Goal: Transaction & Acquisition: Purchase product/service

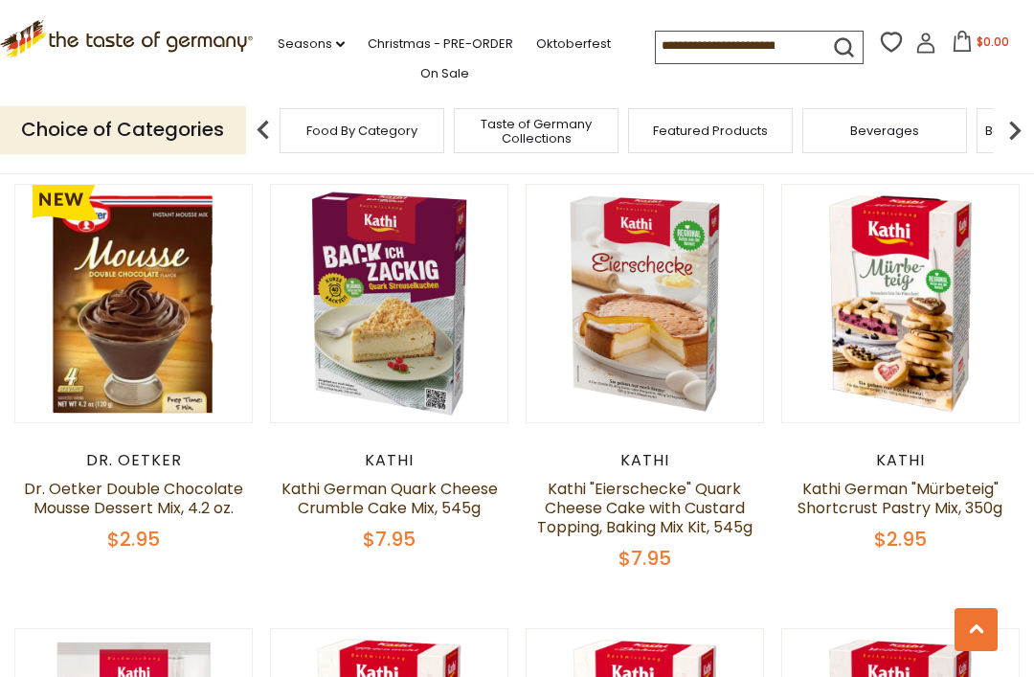
click at [656, 32] on input at bounding box center [737, 45] width 162 height 27
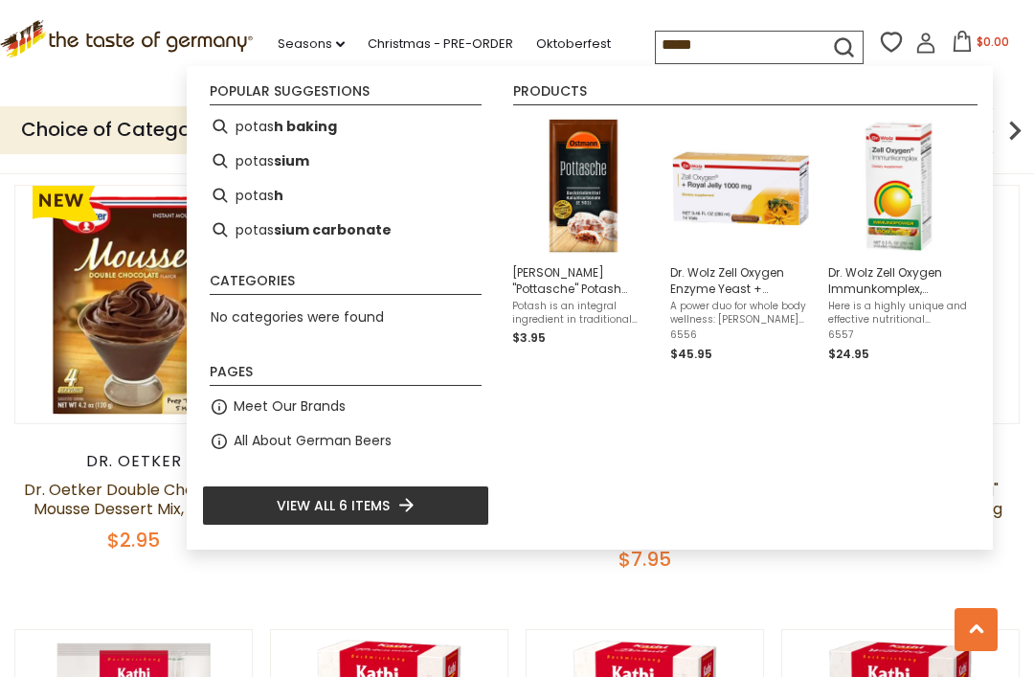
type input "*****"
click at [579, 293] on span "Ostmann "Pottasche" Potash Baking Aid" at bounding box center [583, 280] width 143 height 33
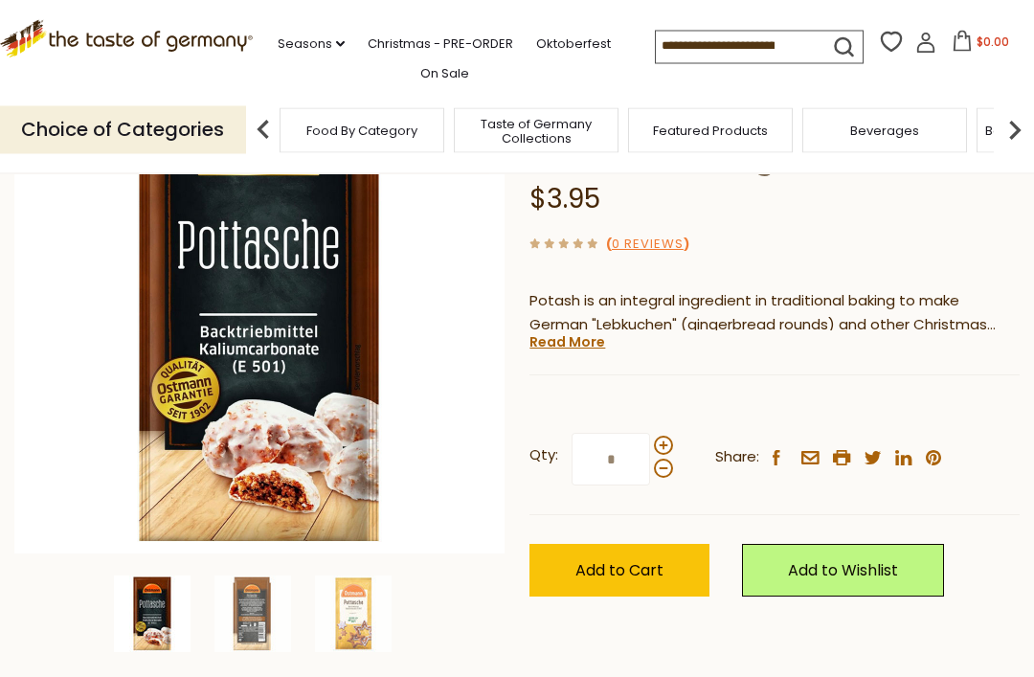
scroll to position [206, 0]
click at [30, 437] on img at bounding box center [259, 308] width 490 height 490
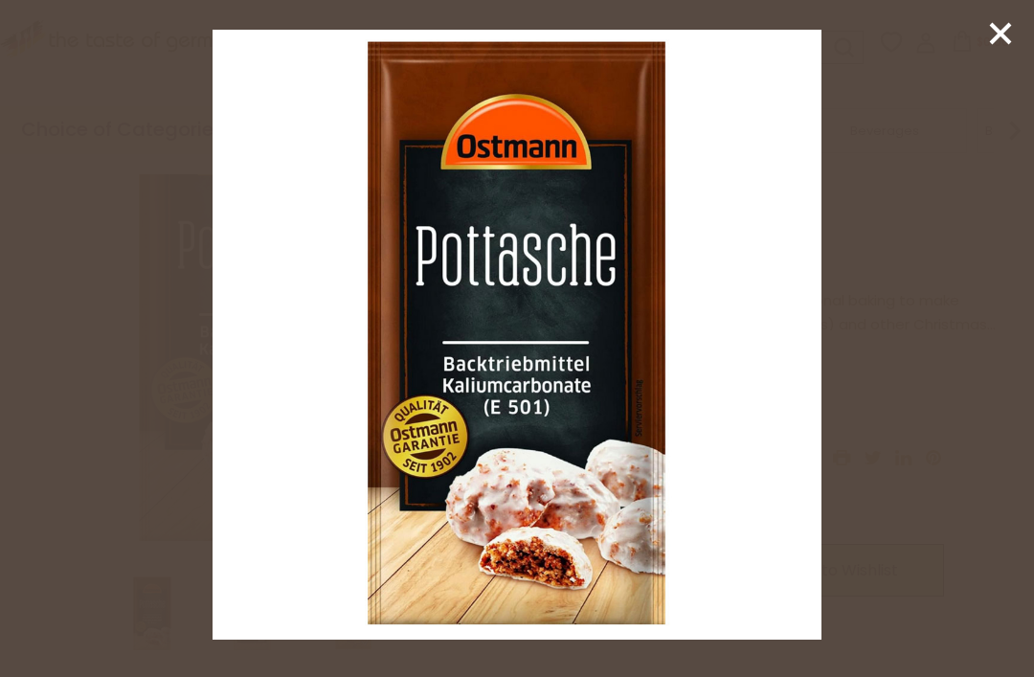
click at [989, 36] on icon at bounding box center [1000, 33] width 29 height 29
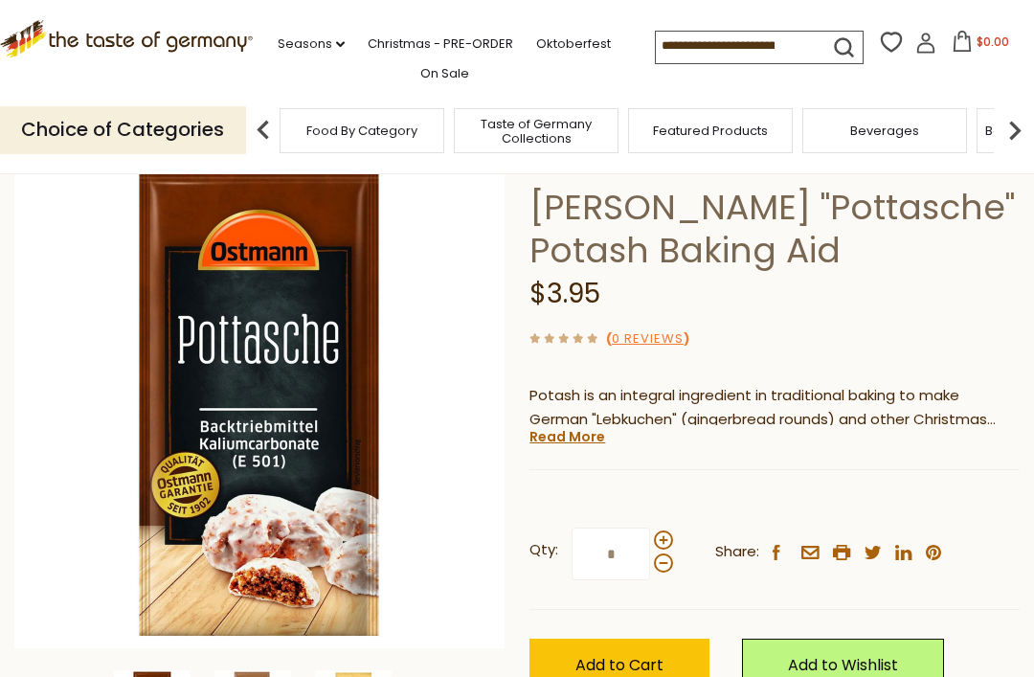
scroll to position [0, 0]
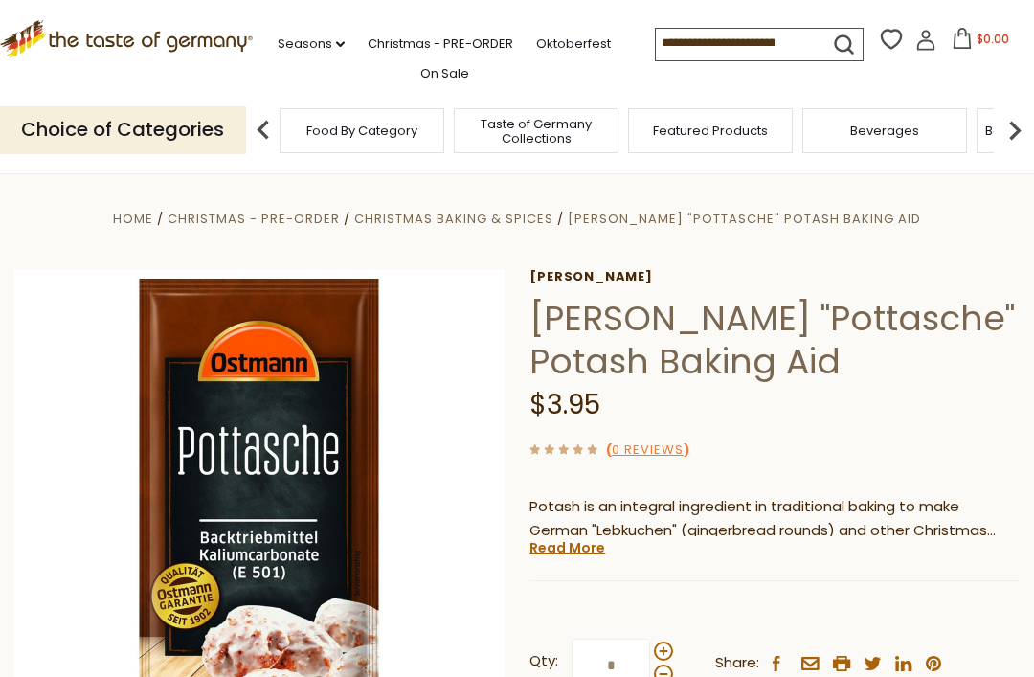
click at [40, 30] on icon ".st0{fill:#EDD300;} .st1{fill:#D33E21;}" at bounding box center [126, 39] width 253 height 38
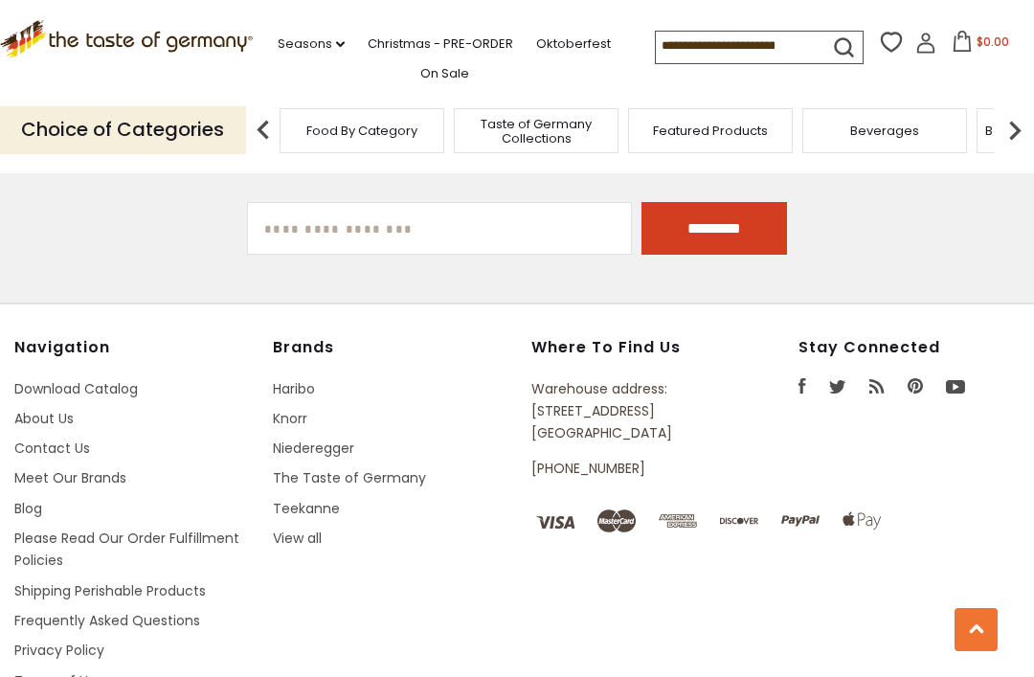
scroll to position [3332, 0]
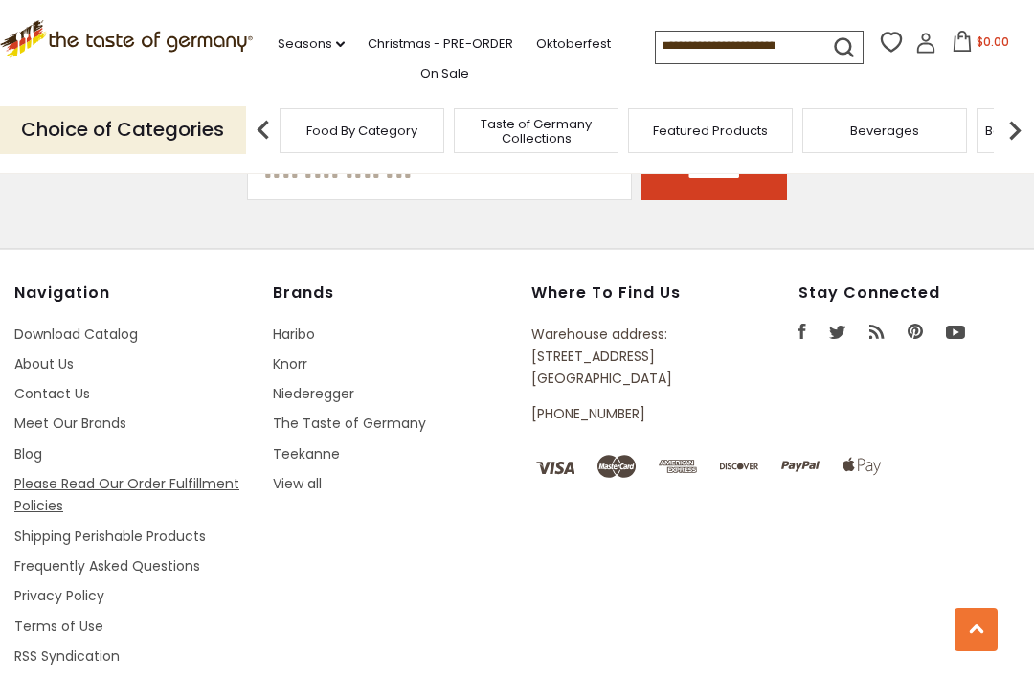
click at [183, 474] on link "Please Read Our Order Fulfillment Policies" at bounding box center [126, 494] width 225 height 41
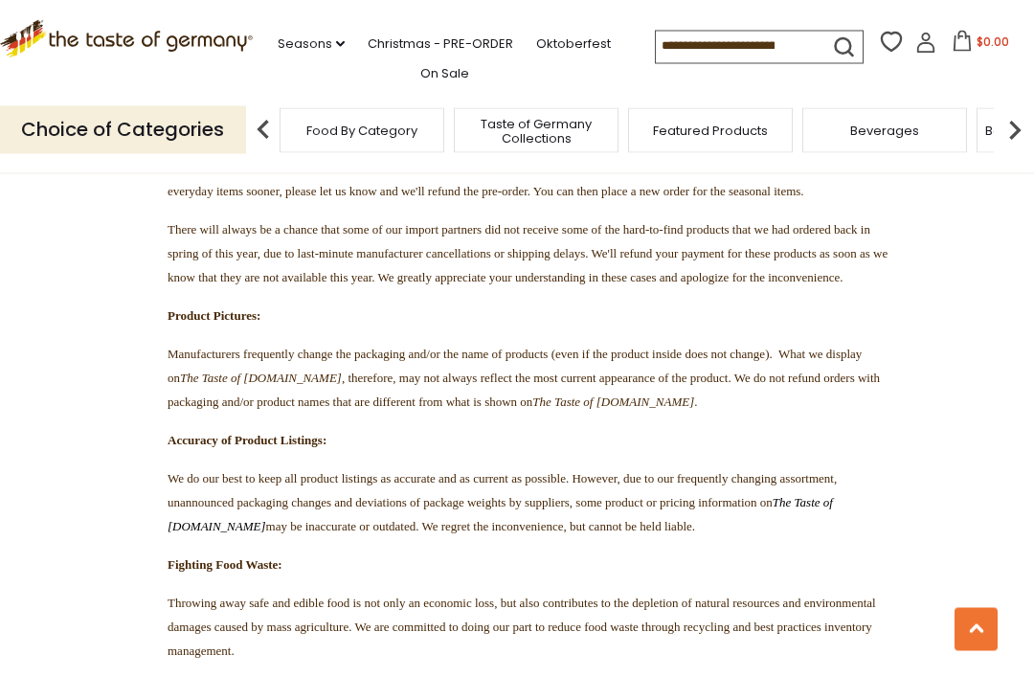
scroll to position [3567, 0]
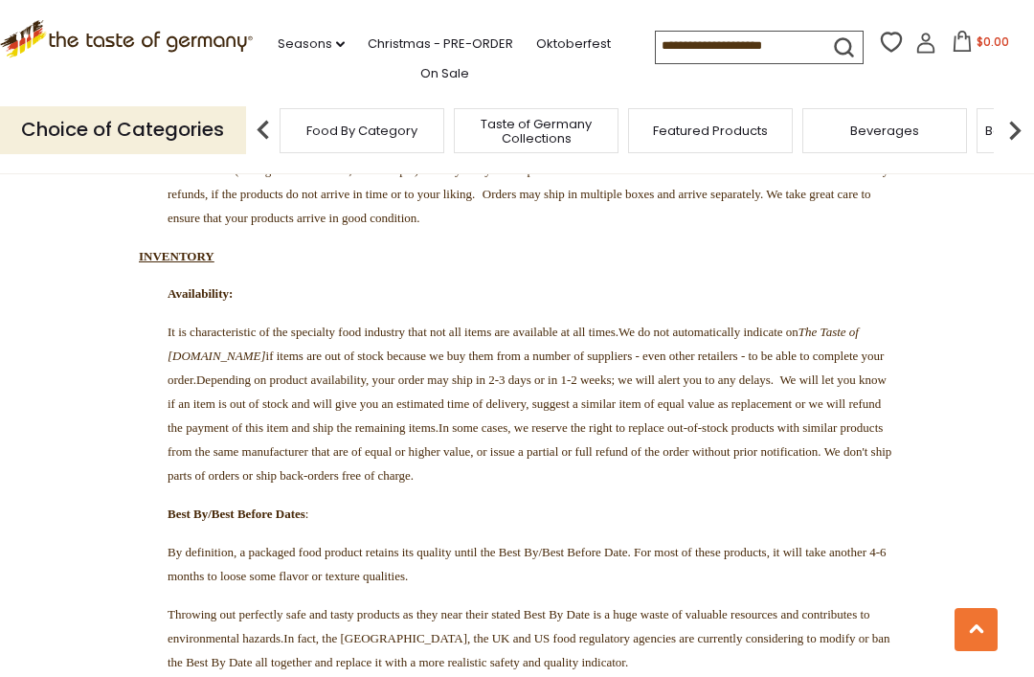
scroll to position [2639, 0]
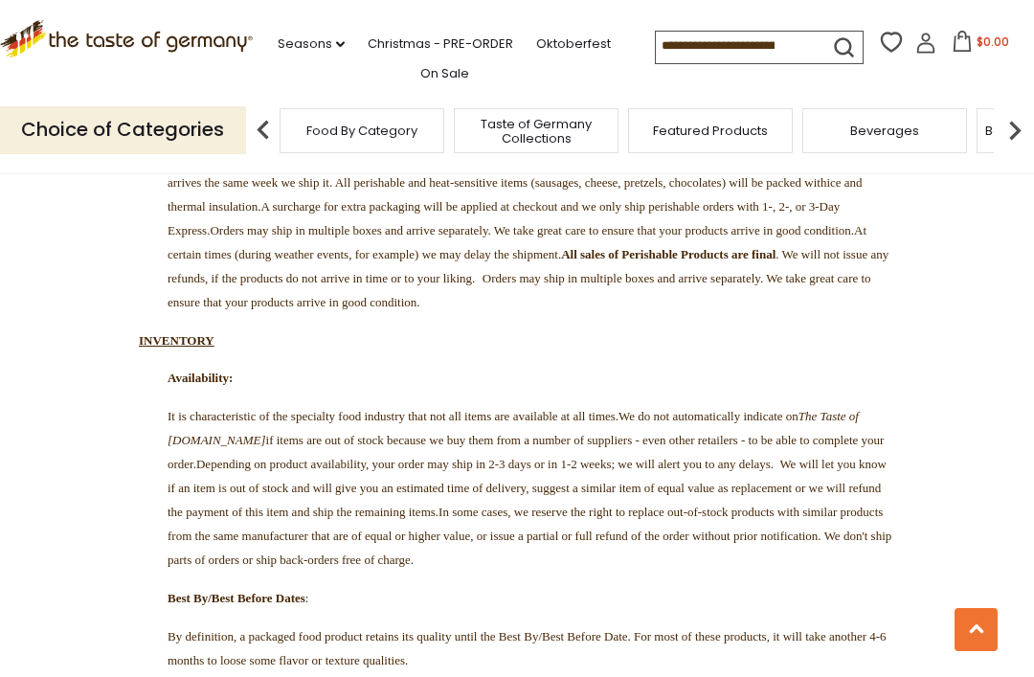
click at [656, 55] on input at bounding box center [737, 45] width 162 height 27
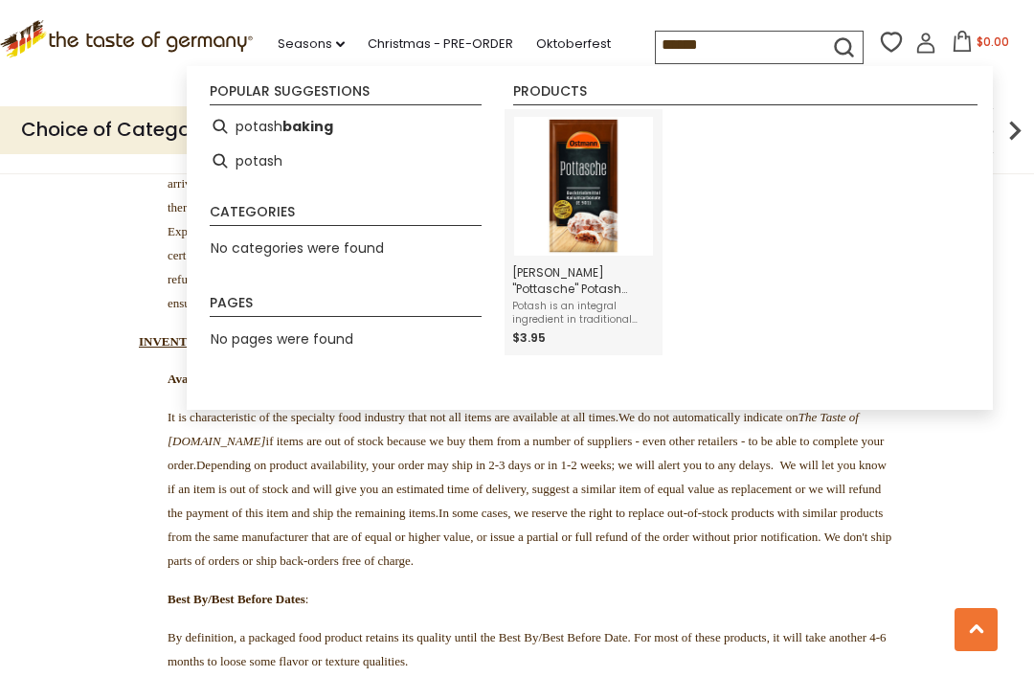
type input "******"
click at [604, 222] on img "Instant Search Results" at bounding box center [583, 186] width 139 height 139
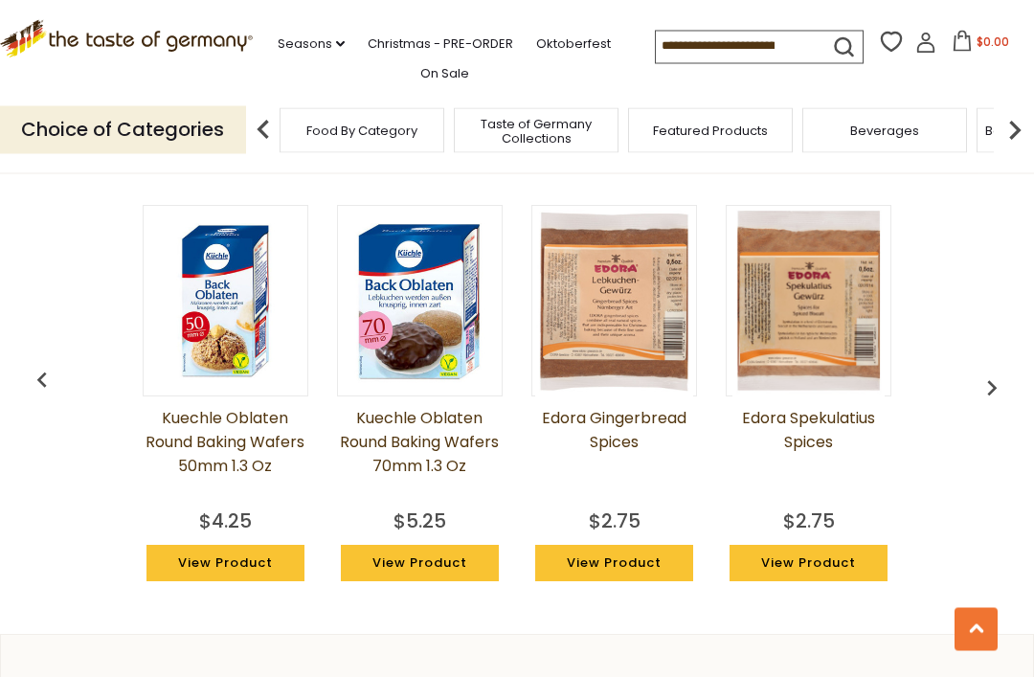
scroll to position [1359, 0]
click at [987, 386] on img "button" at bounding box center [991, 387] width 31 height 31
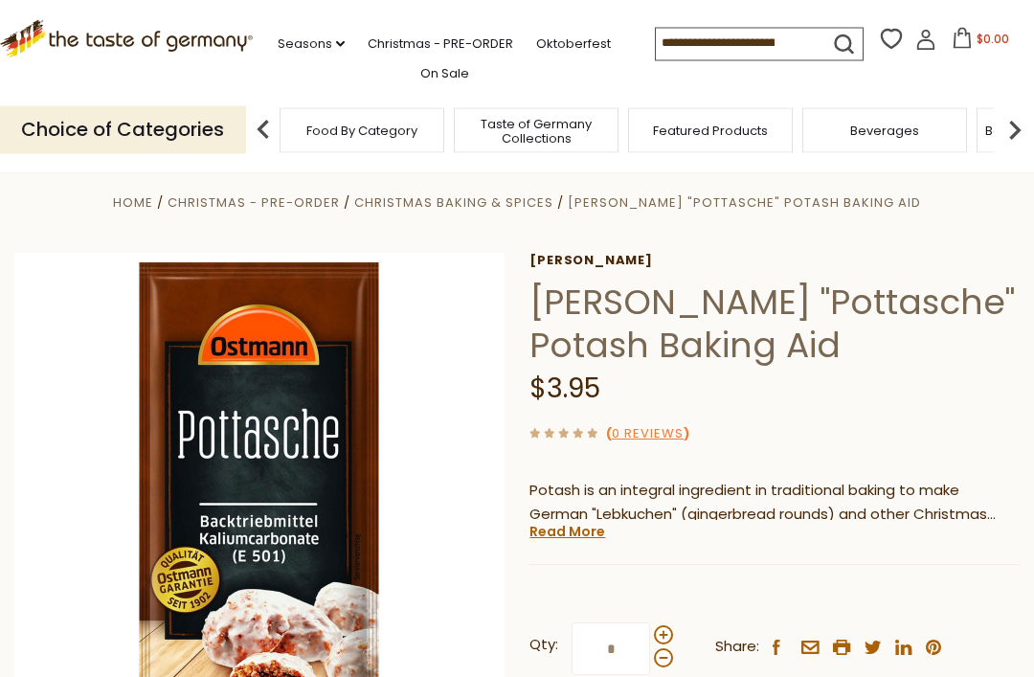
scroll to position [0, 0]
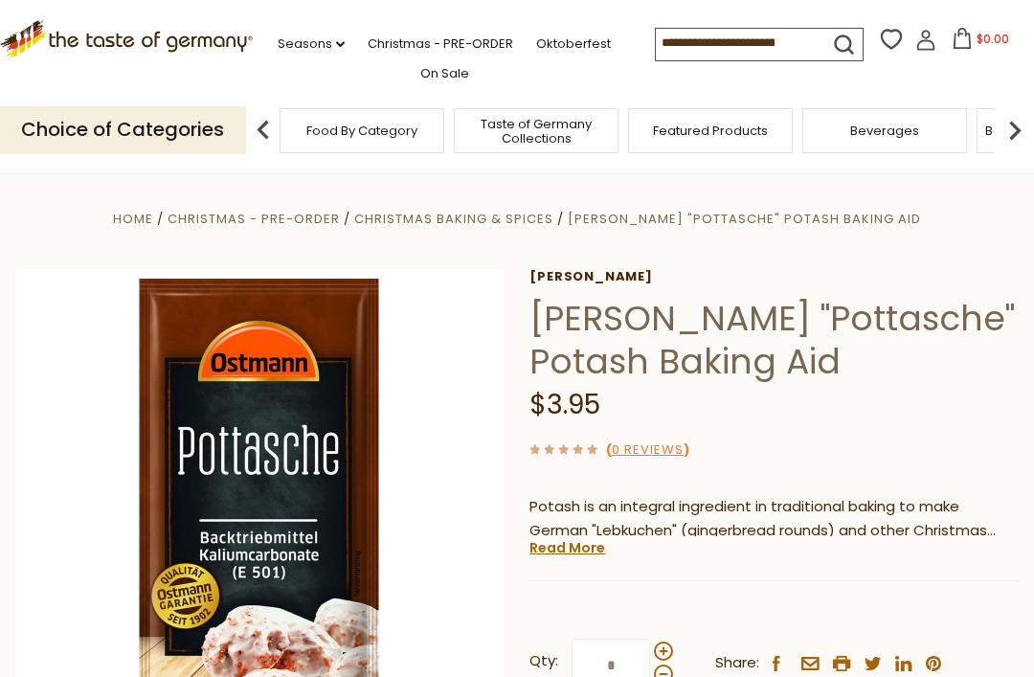
click at [915, 38] on icon at bounding box center [925, 40] width 21 height 21
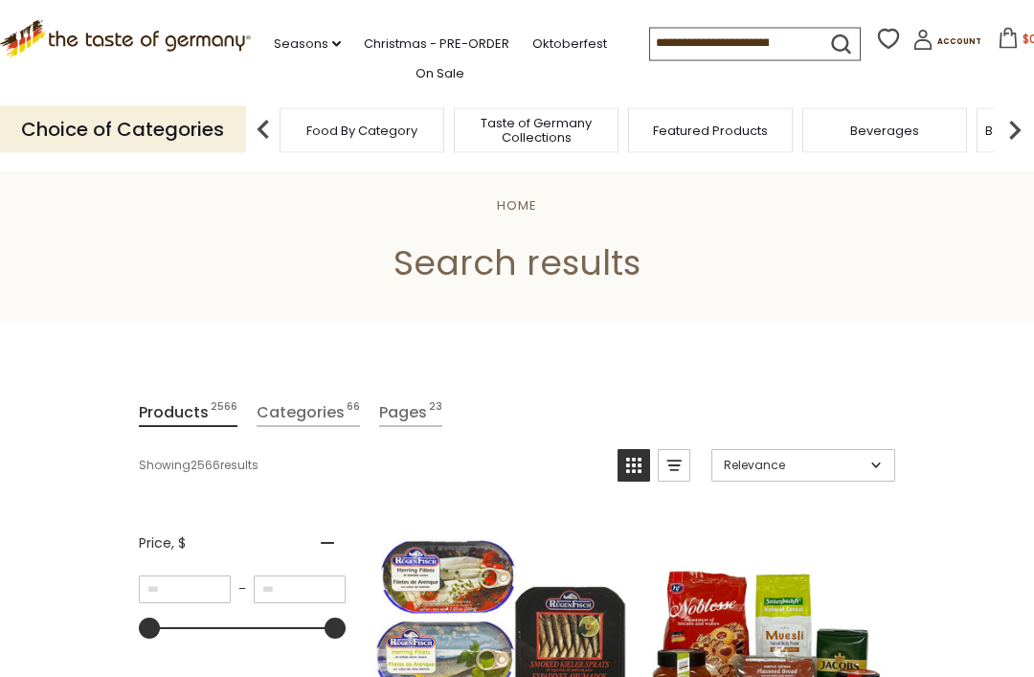
scroll to position [13, 0]
click at [745, 40] on input at bounding box center [731, 42] width 162 height 27
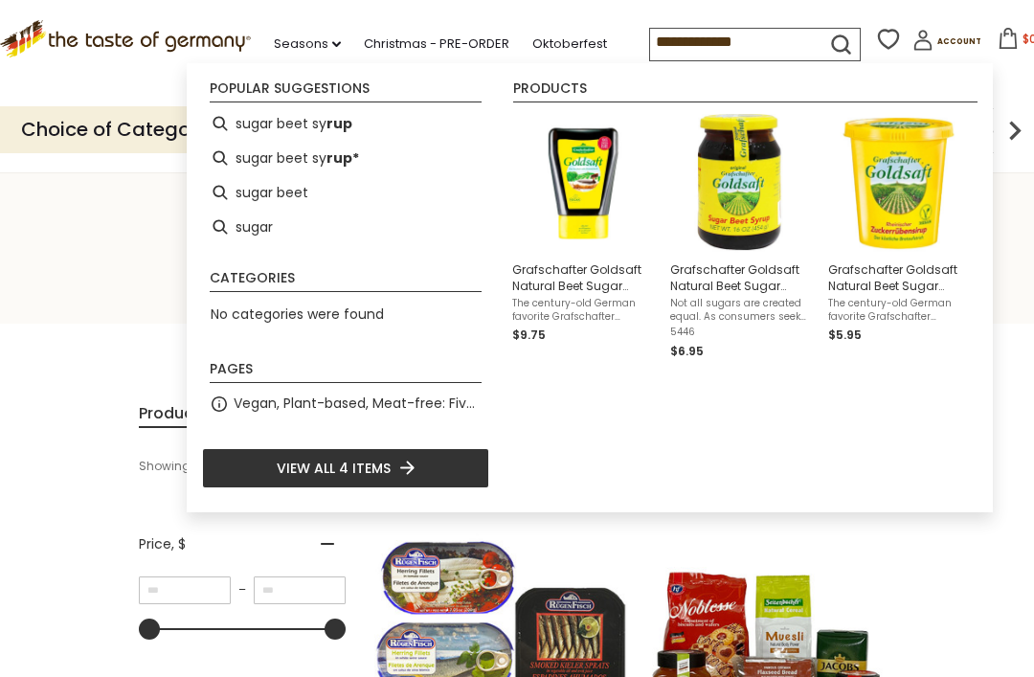
type input "**********"
click at [733, 227] on img "Grafschafter Goldsaft Natural Beet Sugar Syrup 16 oz" at bounding box center [741, 183] width 139 height 139
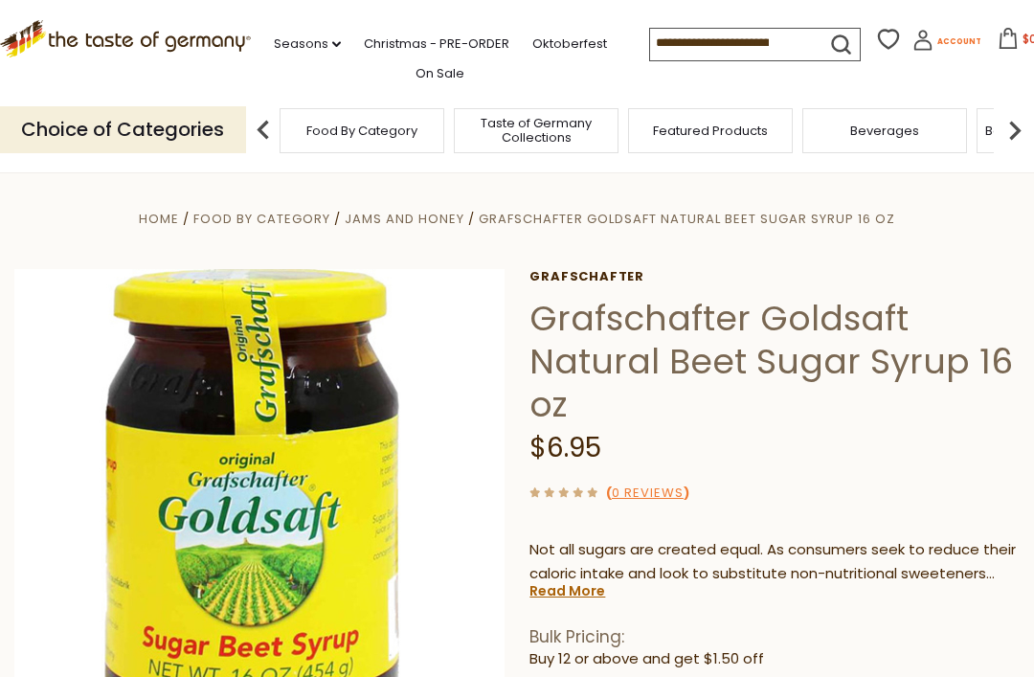
click at [914, 46] on icon at bounding box center [922, 45] width 17 height 11
